Goal: Navigation & Orientation: Find specific page/section

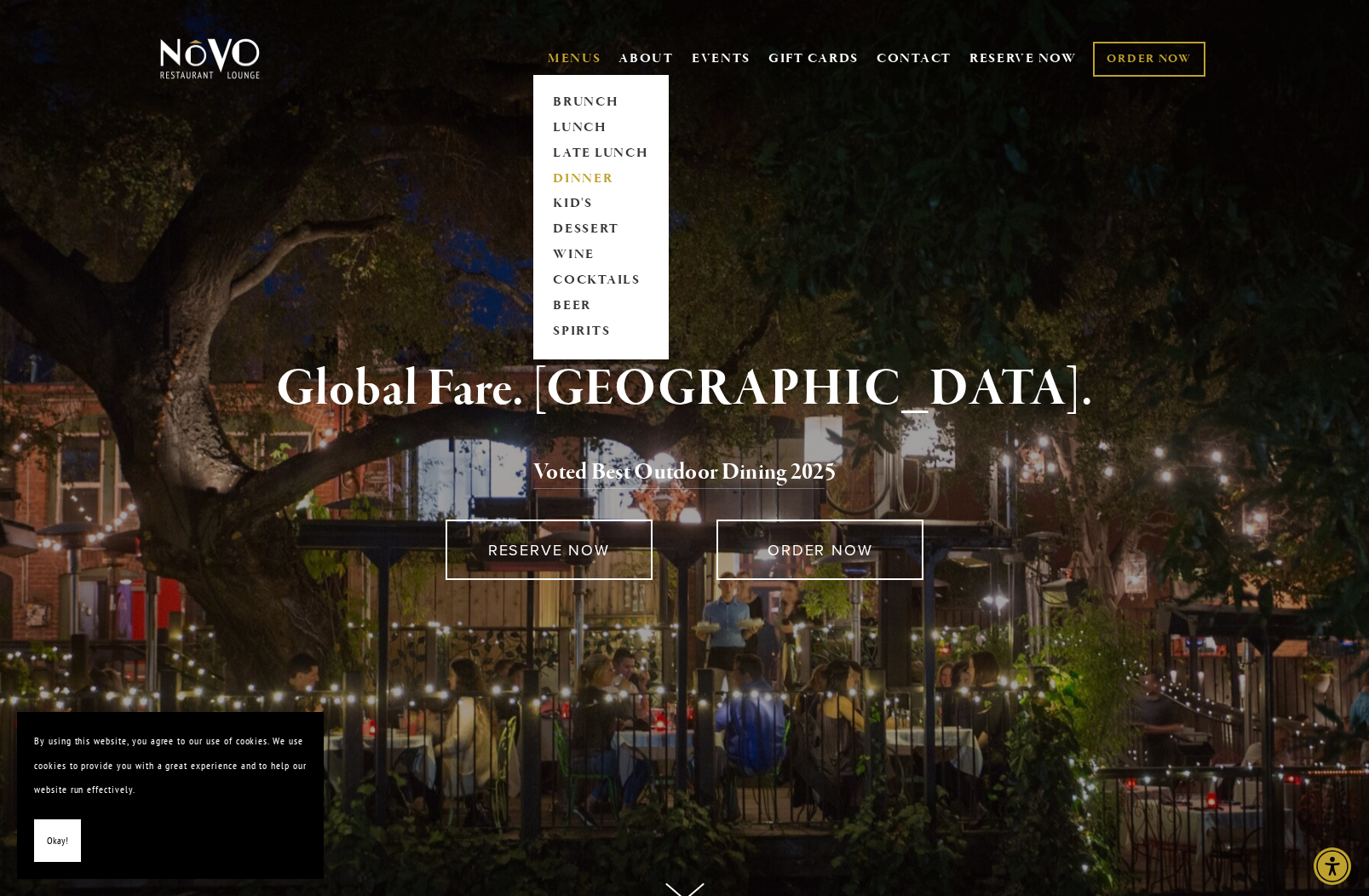
click at [625, 175] on link "DINNER" at bounding box center [601, 179] width 107 height 26
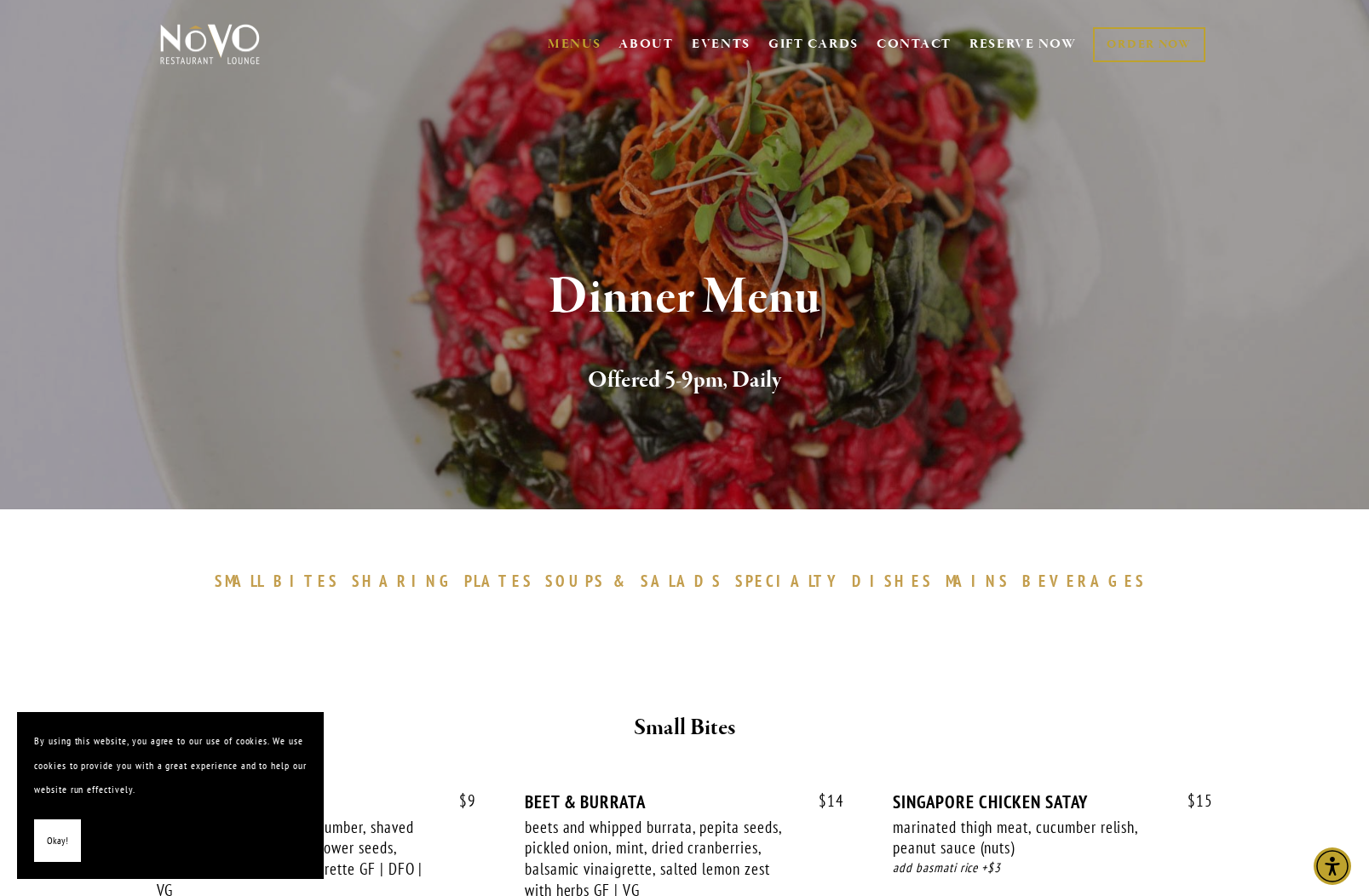
scroll to position [15, 0]
click at [534, 586] on span "PLATES" at bounding box center [499, 580] width 69 height 20
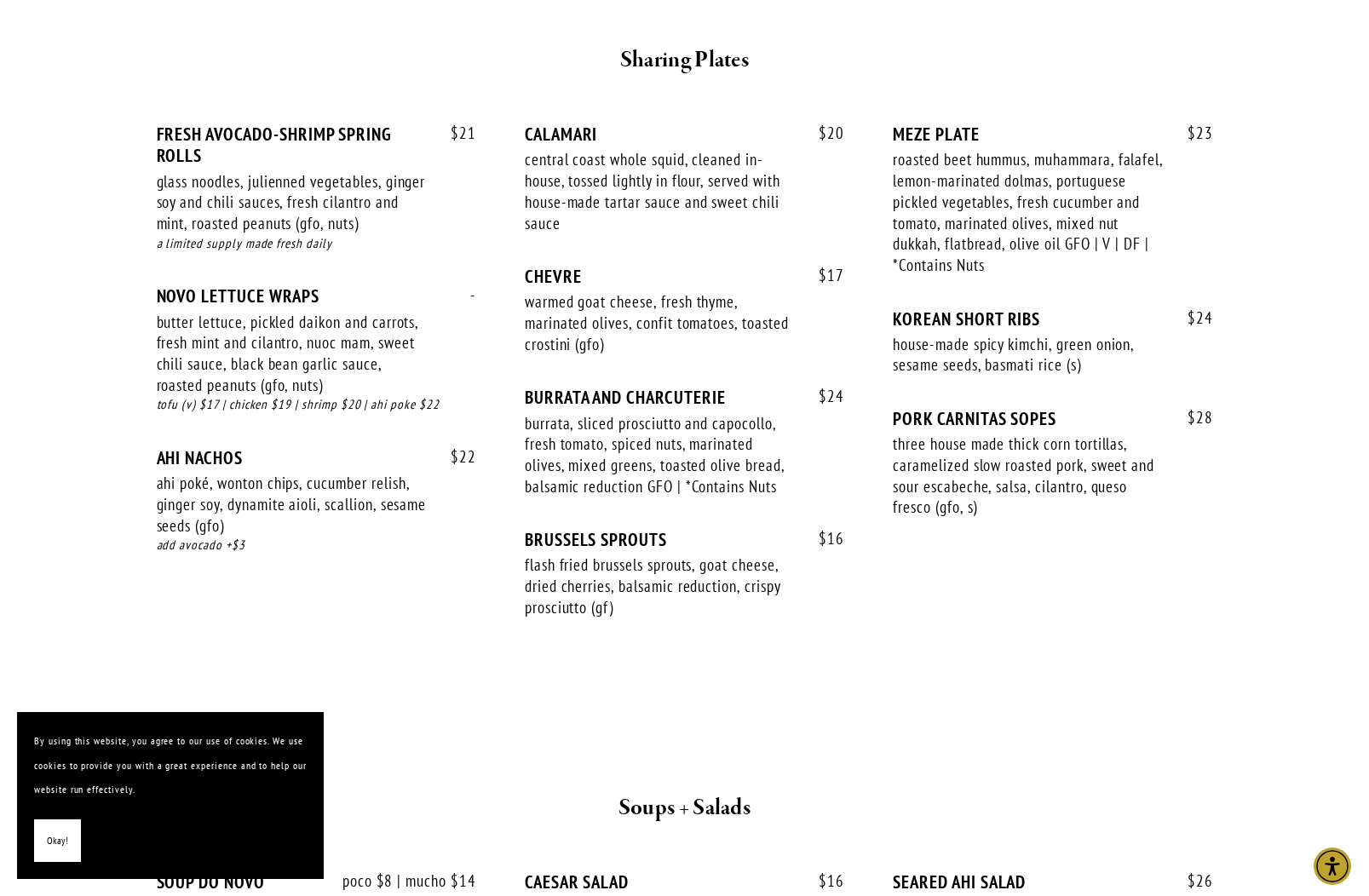
scroll to position [1111, 0]
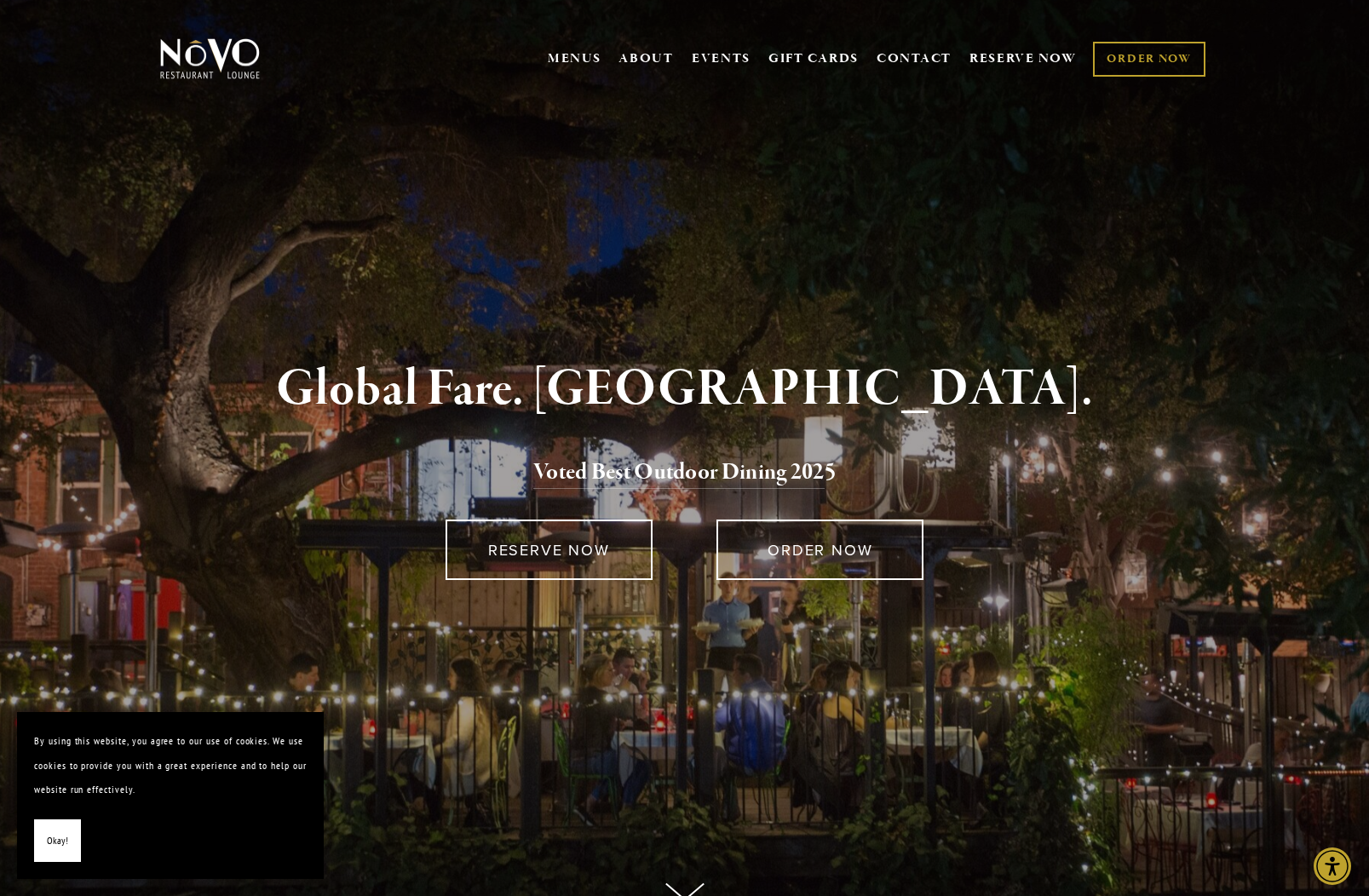
scroll to position [1, 0]
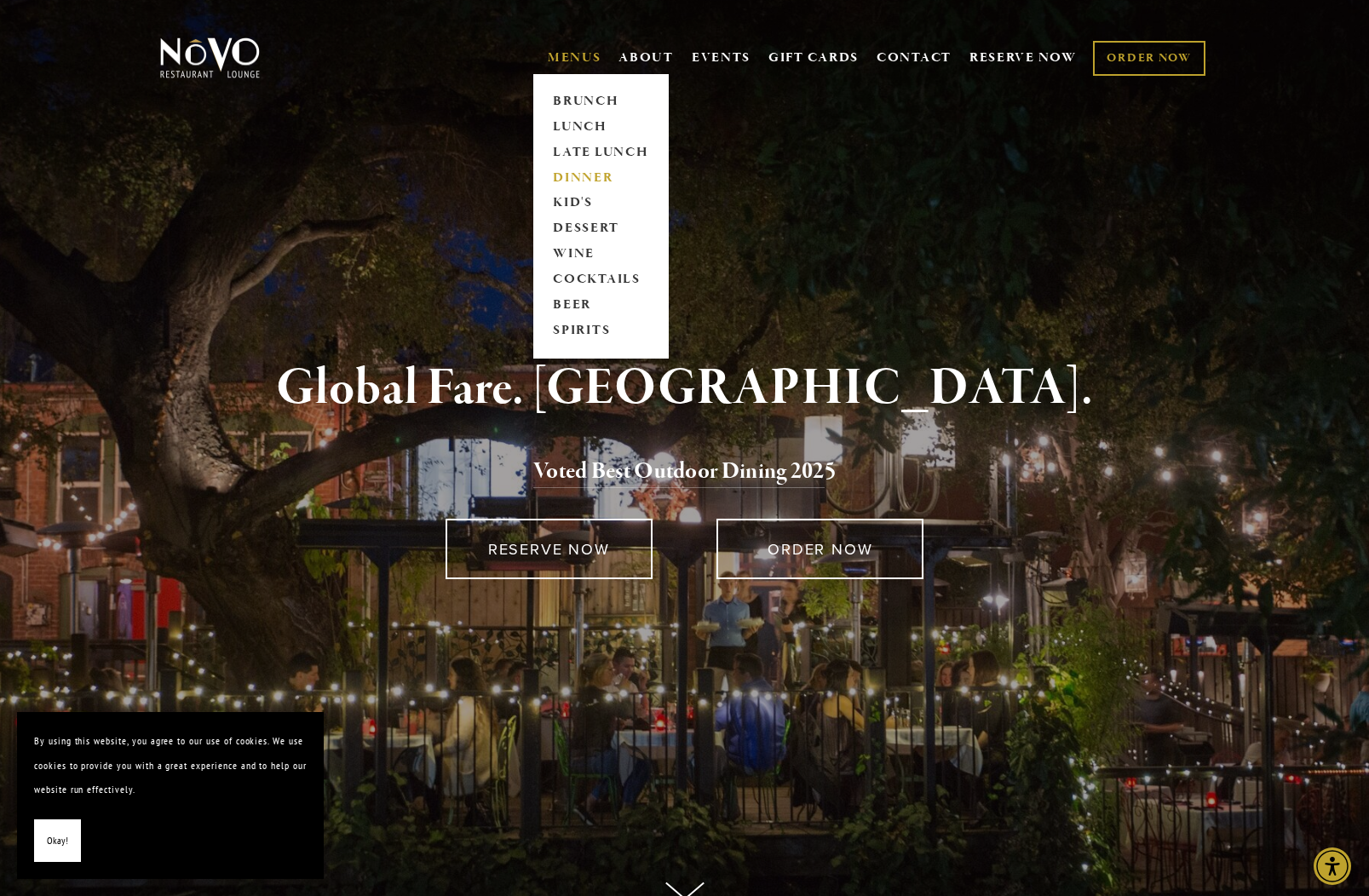
click at [607, 186] on link "DINNER" at bounding box center [601, 178] width 107 height 26
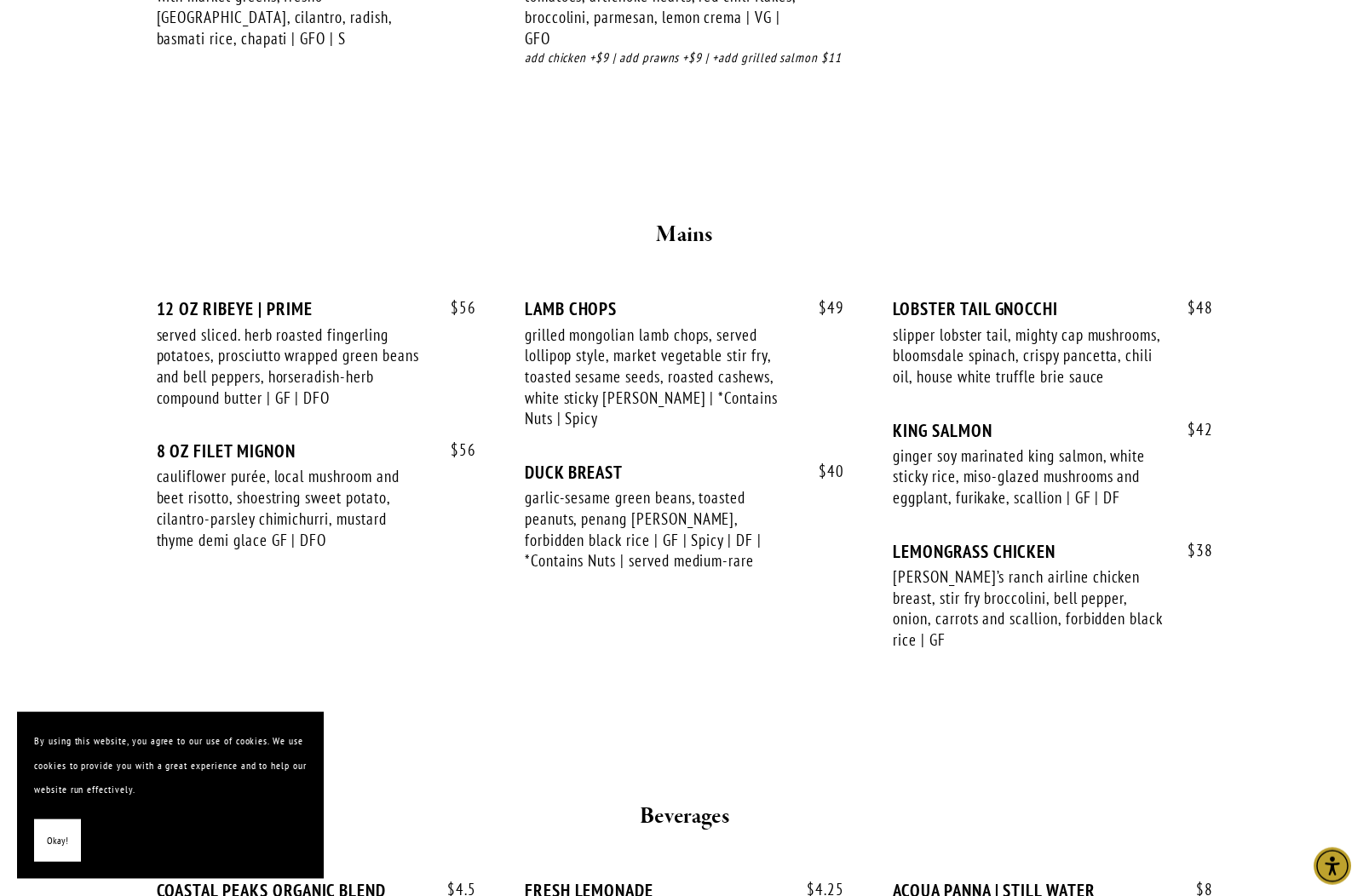
scroll to position [2680, 0]
